Goal: Information Seeking & Learning: Learn about a topic

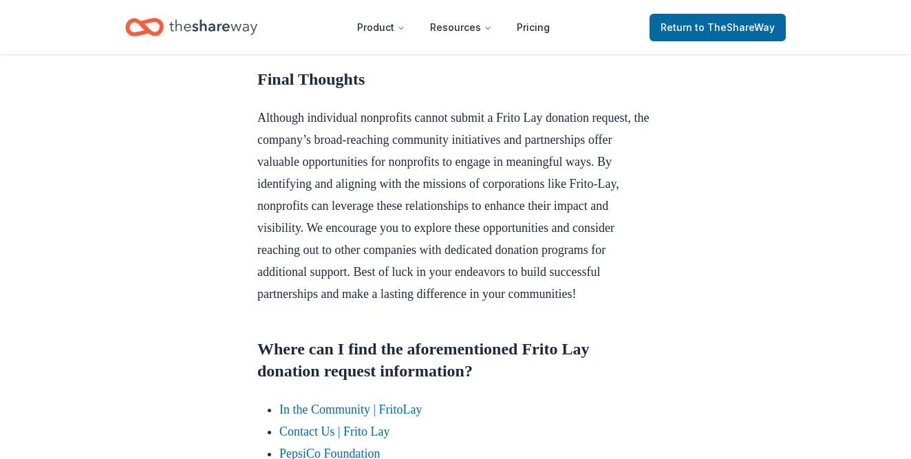
scroll to position [1241, 0]
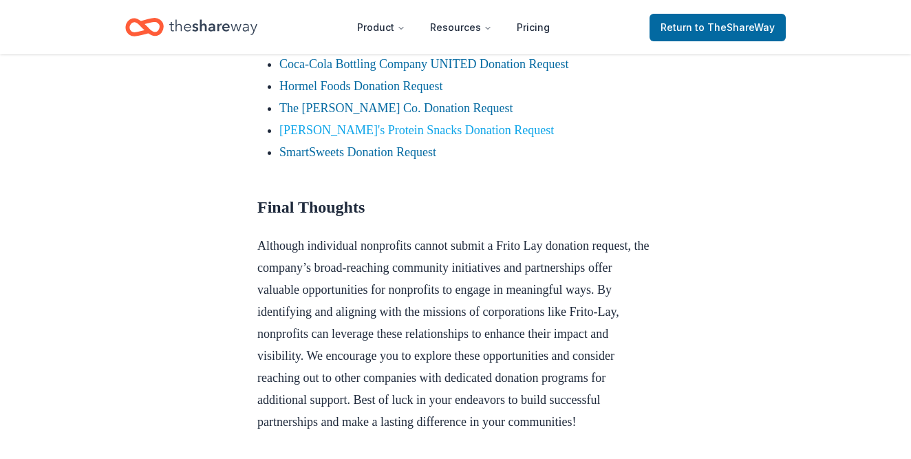
click at [365, 137] on link "[PERSON_NAME]'s Protein Snacks Donation Request" at bounding box center [416, 130] width 275 height 14
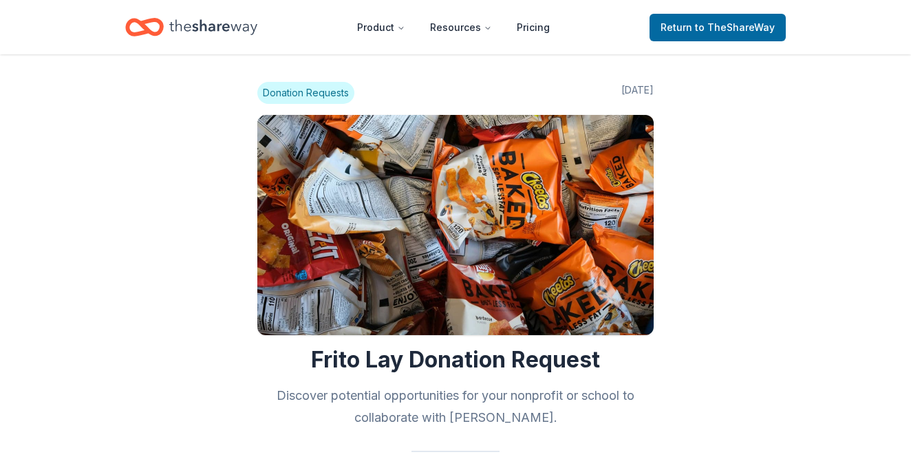
scroll to position [1241, 0]
